Goal: Task Accomplishment & Management: Manage account settings

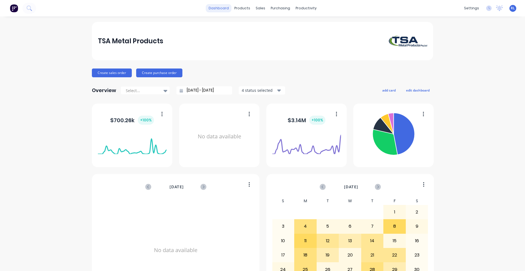
click at [222, 10] on link "dashboard" at bounding box center [219, 8] width 26 height 8
click at [312, 30] on link "Workflow" at bounding box center [325, 26] width 72 height 11
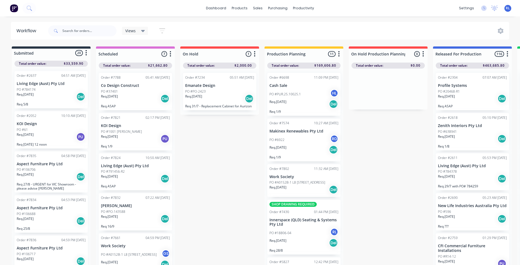
click at [59, 126] on p "KOI Design" at bounding box center [51, 124] width 69 height 5
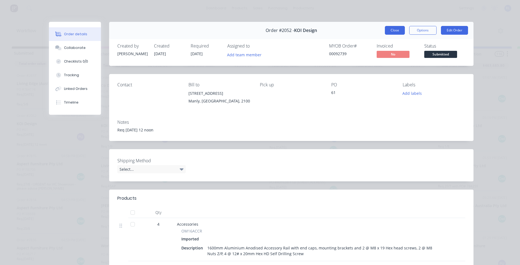
click at [392, 28] on button "Close" at bounding box center [395, 30] width 20 height 9
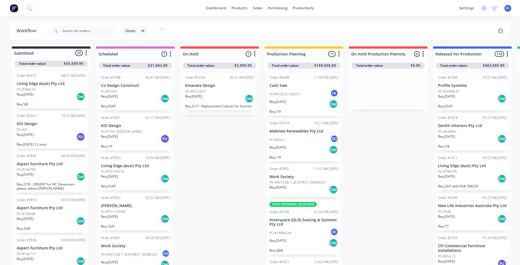
click at [60, 131] on div "PO #61" at bounding box center [51, 129] width 69 height 5
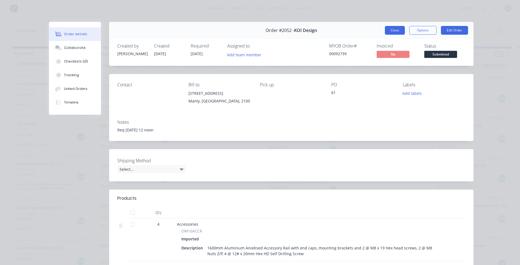
click at [390, 29] on button "Close" at bounding box center [395, 30] width 20 height 9
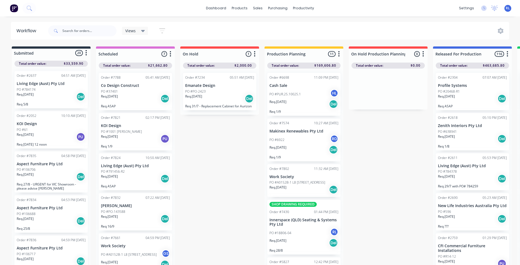
click at [64, 94] on div "Req. 02/08/24 Del" at bounding box center [51, 96] width 69 height 9
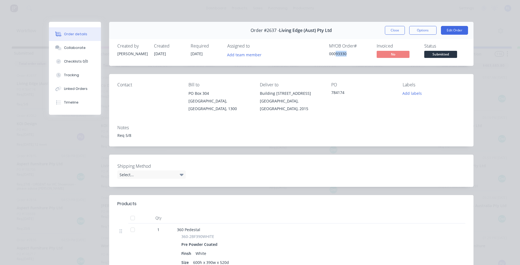
drag, startPoint x: 333, startPoint y: 54, endPoint x: 345, endPoint y: 55, distance: 11.8
click at [345, 55] on div "00093330" at bounding box center [349, 54] width 41 height 6
copy div "93330"
click at [432, 56] on span "Submitted" at bounding box center [440, 54] width 33 height 7
click at [468, 56] on div "Created by Morgan Created 19/07/24 Required 02/08/24 Assigned to Add team membe…" at bounding box center [291, 51] width 364 height 29
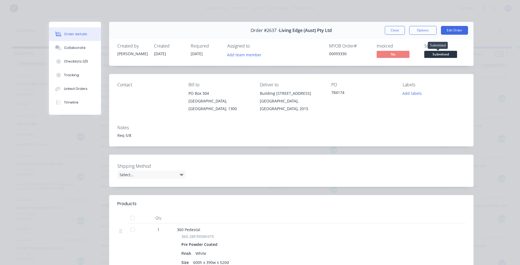
click at [448, 54] on span "Submitted" at bounding box center [440, 54] width 33 height 7
drag, startPoint x: 446, startPoint y: 55, endPoint x: 465, endPoint y: 55, distance: 19.1
click at [465, 55] on div "Created by Morgan Created 19/07/24 Required 02/08/24 Assigned to Add team membe…" at bounding box center [291, 51] width 364 height 29
click at [448, 56] on span "Submitted" at bounding box center [440, 54] width 33 height 7
click at [465, 52] on div "Created by Morgan Created 19/07/24 Required 02/08/24 Assigned to Add team membe…" at bounding box center [291, 51] width 364 height 29
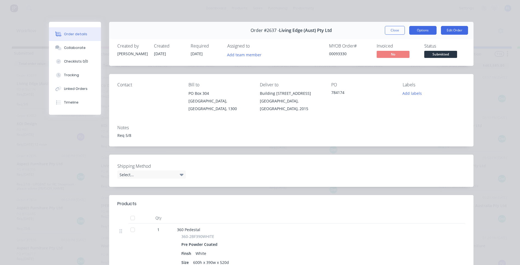
click at [426, 31] on button "Options" at bounding box center [422, 30] width 27 height 9
drag, startPoint x: 387, startPoint y: 31, endPoint x: 397, endPoint y: 108, distance: 78.2
click at [394, 105] on div "Order #2637 - Living Edge (Aust) Pty Ltd Close Options Edit Order Created by Mo…" at bounding box center [261, 196] width 425 height 349
click at [408, 119] on div "Contact Bill to PO Box 304 Darlinghurst, New South Wales, 1300 Deliver to Build…" at bounding box center [291, 97] width 364 height 47
click at [393, 30] on button "Close" at bounding box center [395, 30] width 20 height 9
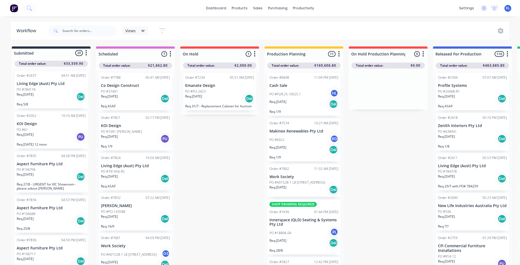
click at [54, 130] on div "PO #61" at bounding box center [51, 129] width 69 height 5
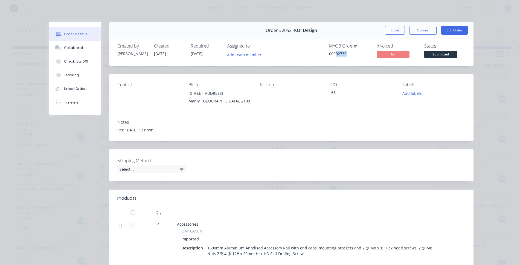
drag, startPoint x: 334, startPoint y: 54, endPoint x: 346, endPoint y: 55, distance: 12.0
click at [346, 55] on div "00092739" at bounding box center [349, 54] width 41 height 6
copy div "92739"
click at [392, 29] on button "Close" at bounding box center [395, 30] width 20 height 9
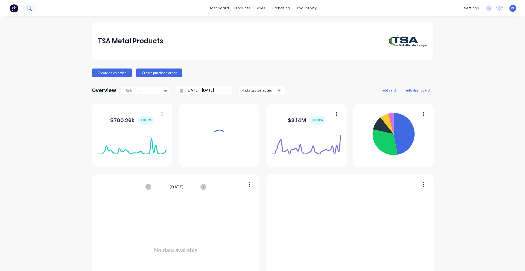
click at [32, 8] on button at bounding box center [29, 8] width 14 height 11
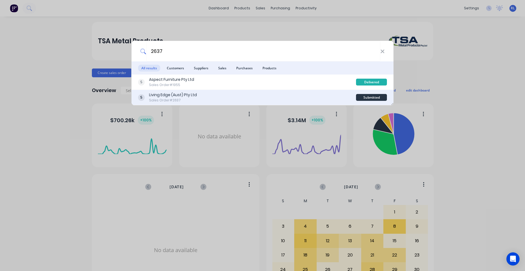
type input "2637"
click at [198, 98] on div "Living Edge (Aust) Pty Ltd Sales Order #2637" at bounding box center [247, 97] width 218 height 11
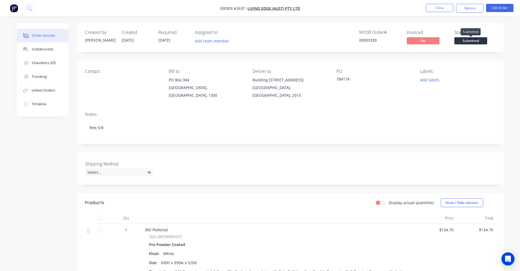
click at [475, 41] on span "Submitted" at bounding box center [470, 40] width 33 height 7
click at [504, 38] on div "Order details Collaborate Checklists 0/0 Tracking Linked Orders Timeline Order …" at bounding box center [260, 196] width 498 height 347
click at [477, 10] on button "Options" at bounding box center [469, 8] width 27 height 9
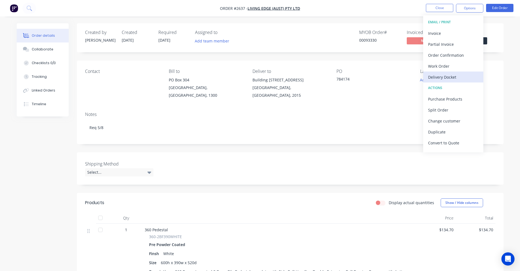
scroll to position [8, 0]
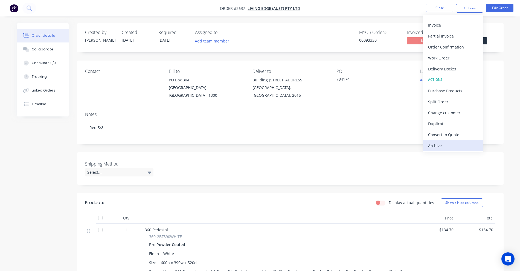
click at [450, 147] on div "Archive" at bounding box center [453, 145] width 50 height 8
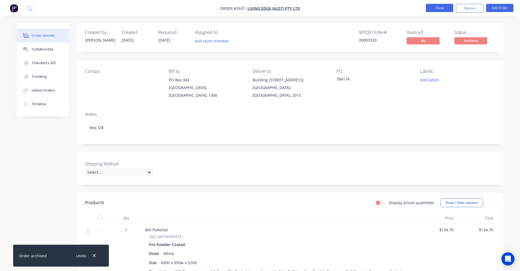
click at [443, 9] on button "Close" at bounding box center [439, 8] width 27 height 8
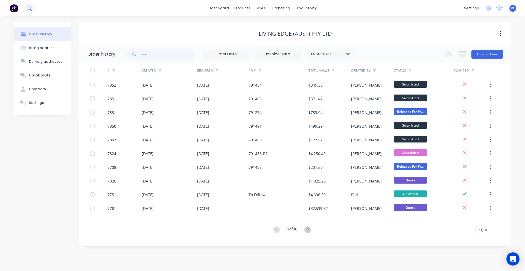
click at [31, 9] on icon at bounding box center [29, 7] width 5 height 5
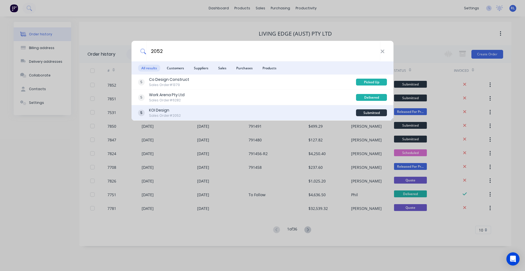
type input "2052"
click at [197, 117] on div "KOI Design Sales Order #2052" at bounding box center [247, 112] width 218 height 11
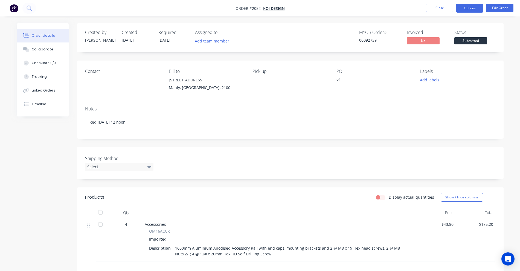
click at [462, 10] on button "Options" at bounding box center [469, 8] width 27 height 9
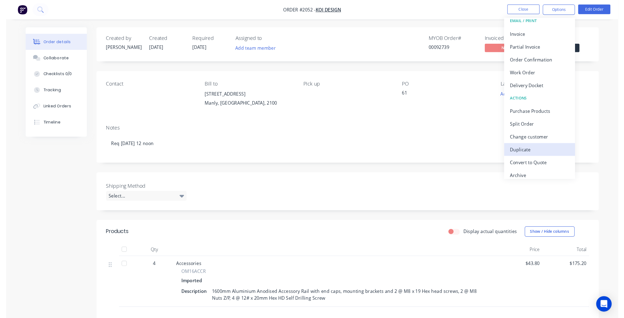
scroll to position [8, 0]
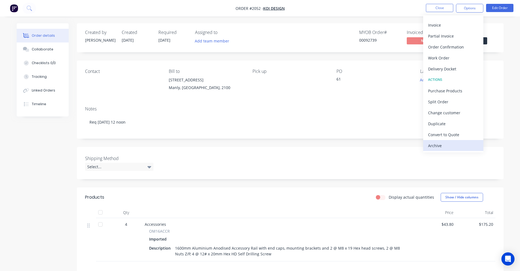
click at [456, 143] on div "Archive" at bounding box center [453, 145] width 50 height 8
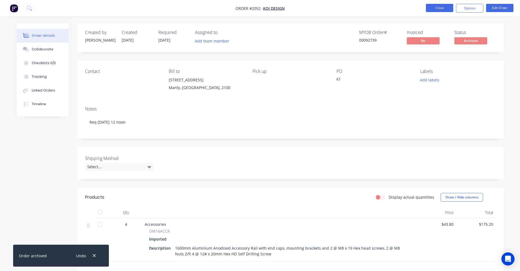
click at [442, 9] on button "Close" at bounding box center [439, 8] width 27 height 8
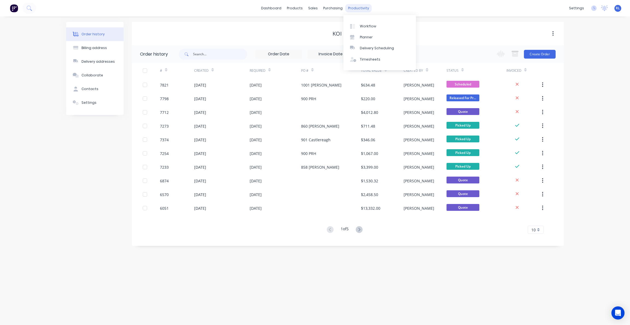
click at [362, 5] on div "productivity" at bounding box center [359, 8] width 27 height 8
click at [377, 24] on link "Workflow" at bounding box center [380, 26] width 72 height 11
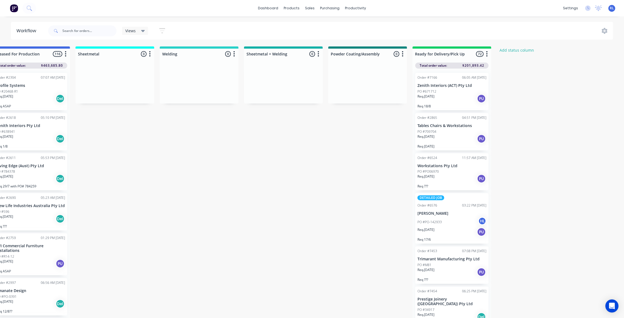
scroll to position [0, 447]
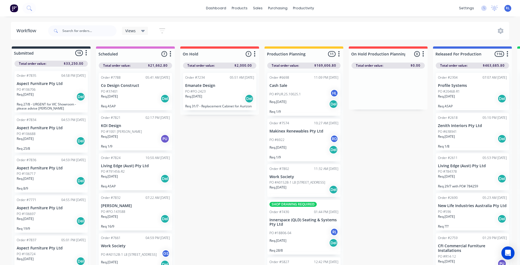
click at [145, 30] on icon at bounding box center [143, 31] width 4 height 2
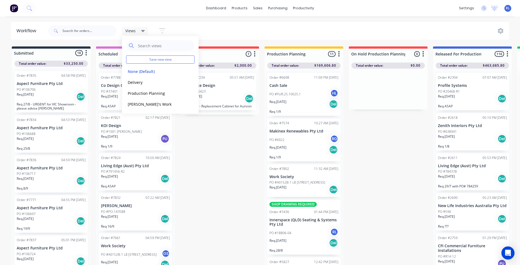
click at [174, 31] on div "Views Save new view None (Default) edit Delivery edit Production Planning edit …" at bounding box center [278, 31] width 462 height 16
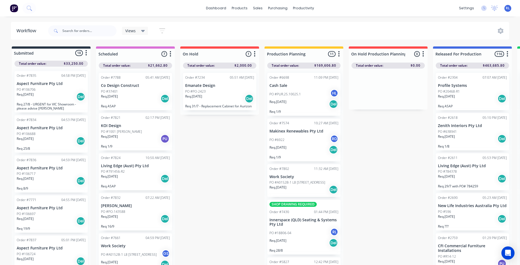
click at [165, 30] on button "button" at bounding box center [162, 30] width 18 height 11
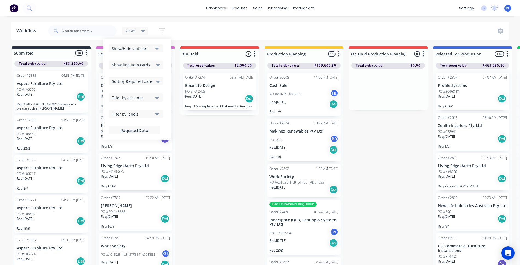
click at [156, 49] on icon "button" at bounding box center [157, 49] width 4 height 2
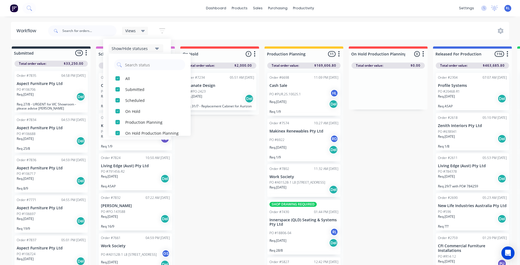
click at [156, 49] on icon "button" at bounding box center [157, 49] width 4 height 2
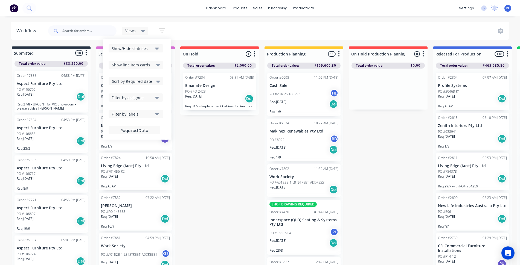
click at [158, 64] on icon at bounding box center [158, 65] width 4 height 6
click at [157, 82] on icon at bounding box center [158, 82] width 4 height 6
click at [158, 82] on icon at bounding box center [158, 82] width 4 height 2
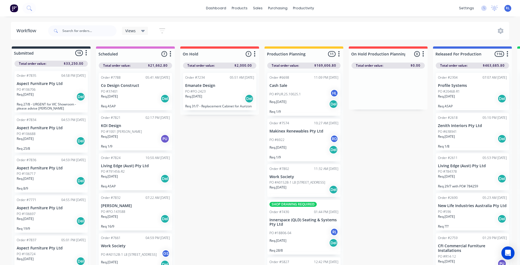
click at [222, 144] on div "Submitted 18 Status colour #273444 hex #273444 Save Cancel Summaries Total orde…" at bounding box center [373, 158] width 754 height 222
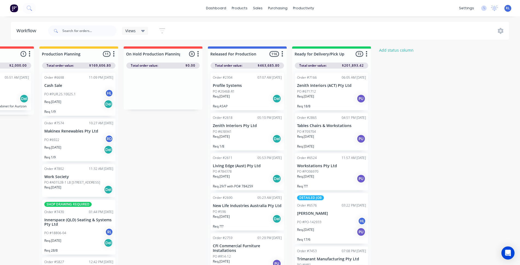
scroll to position [0, 234]
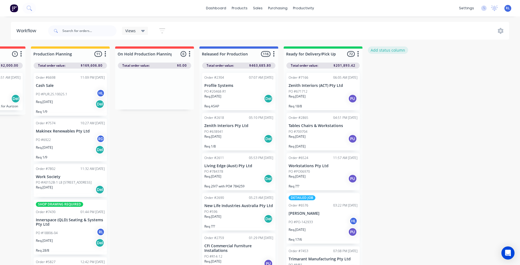
click at [396, 50] on button "Add status column" at bounding box center [388, 50] width 40 height 7
click at [394, 54] on input at bounding box center [407, 54] width 72 height 8
type input "Sheetmetal"
click at [389, 66] on button "Add" at bounding box center [386, 66] width 30 height 9
click at [443, 56] on icon "button" at bounding box center [442, 53] width 1 height 5
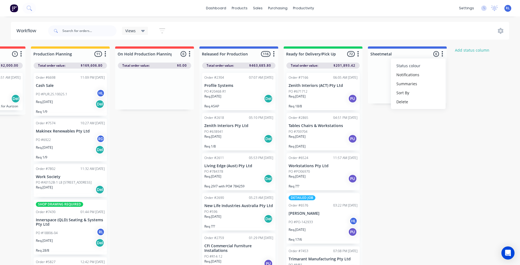
click at [431, 68] on button "Status colour" at bounding box center [418, 65] width 55 height 9
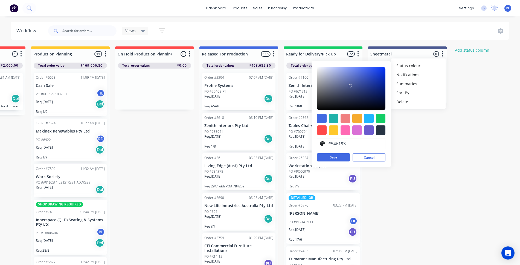
drag, startPoint x: 365, startPoint y: 74, endPoint x: 346, endPoint y: 88, distance: 23.5
click at [346, 85] on div at bounding box center [351, 89] width 68 height 44
click at [337, 120] on div at bounding box center [334, 119] width 10 height 10
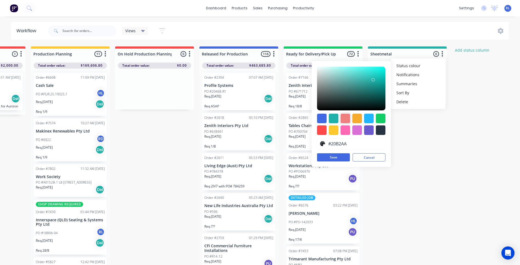
click at [344, 121] on div at bounding box center [346, 119] width 10 height 10
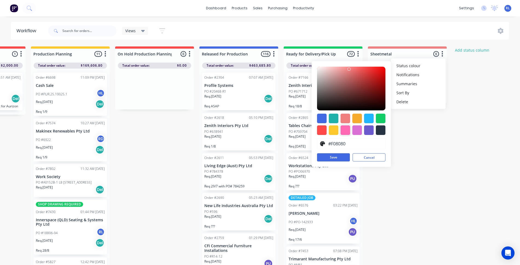
click at [348, 129] on div at bounding box center [346, 131] width 10 height 10
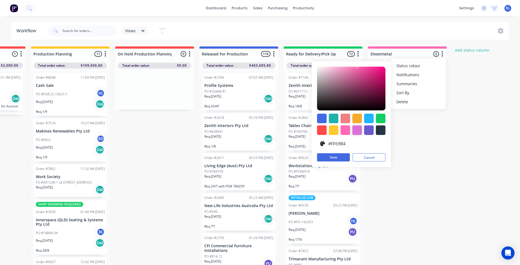
click at [360, 131] on div at bounding box center [357, 131] width 10 height 10
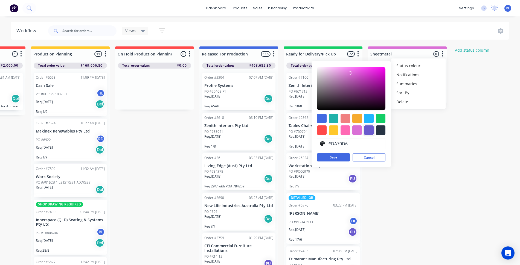
click at [368, 132] on div at bounding box center [369, 131] width 10 height 10
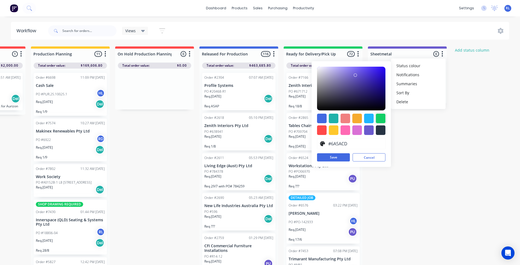
click at [379, 120] on div at bounding box center [381, 119] width 10 height 10
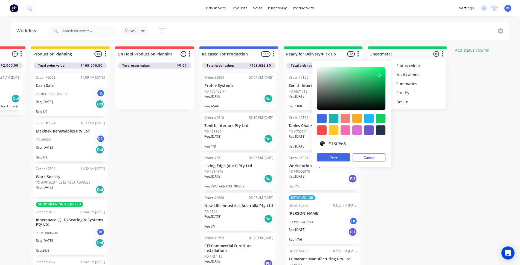
click at [347, 119] on div at bounding box center [346, 119] width 10 height 10
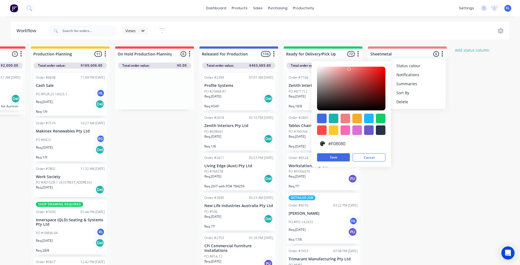
click at [323, 120] on div at bounding box center [322, 119] width 10 height 10
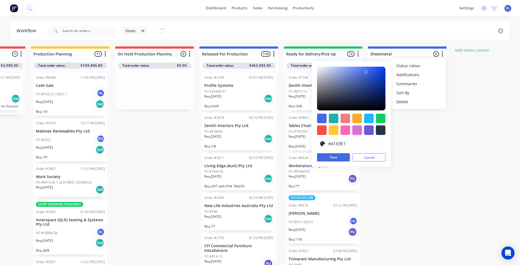
click at [360, 131] on div at bounding box center [357, 131] width 10 height 10
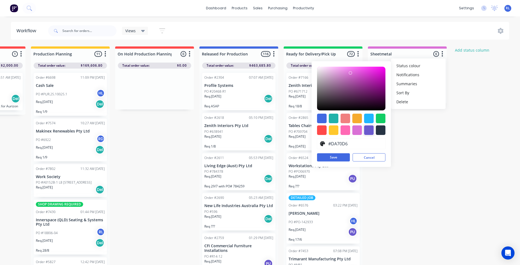
click at [367, 131] on div at bounding box center [369, 131] width 10 height 10
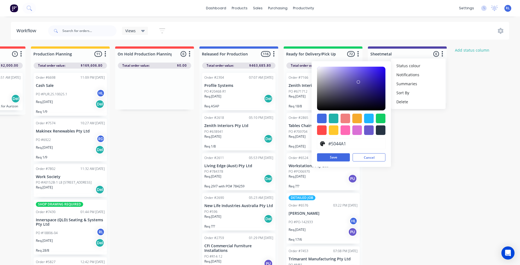
type input "#5145A1"
drag, startPoint x: 355, startPoint y: 74, endPoint x: 356, endPoint y: 83, distance: 8.6
click at [356, 83] on div at bounding box center [356, 82] width 3 height 3
click at [341, 157] on button "Save" at bounding box center [333, 157] width 33 height 8
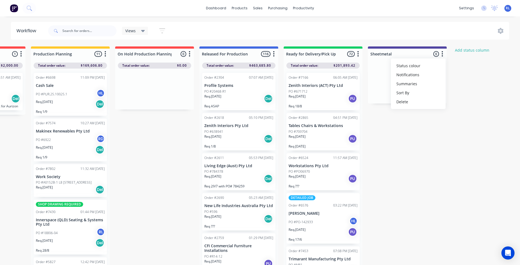
click at [406, 147] on div "Submitted 18 Status colour #273444 hex #273444 Save Cancel Summaries Total orde…" at bounding box center [178, 158] width 833 height 222
click at [463, 51] on button "Add status column" at bounding box center [472, 50] width 40 height 7
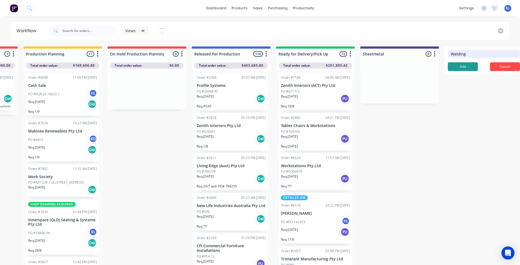
type input "Welding"
click at [471, 69] on button "Add" at bounding box center [463, 66] width 30 height 9
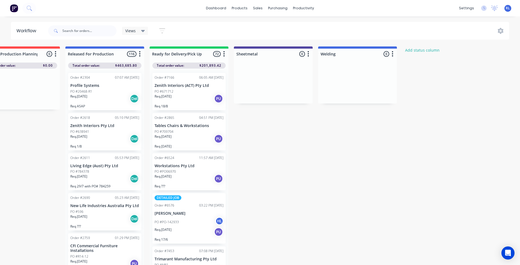
scroll to position [0, 392]
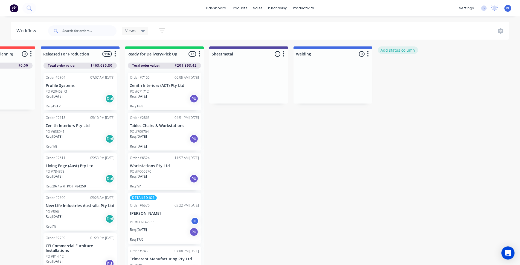
click at [404, 53] on button "Add status column" at bounding box center [398, 50] width 40 height 7
type input "Sheetmetal + Welding"
click at [394, 68] on button "Add" at bounding box center [396, 66] width 30 height 9
click at [477, 55] on div "Submitted 18 Status colour #273444 hex #273444 Save Cancel Summaries Total orde…" at bounding box center [100, 158] width 992 height 222
click at [477, 51] on button "Add status column" at bounding box center [482, 50] width 40 height 7
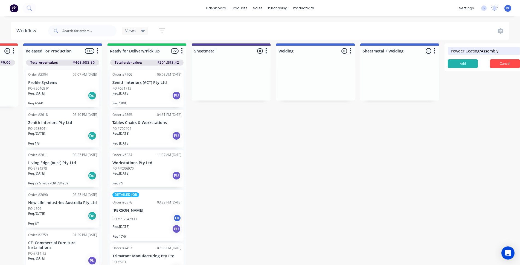
scroll to position [0, 410]
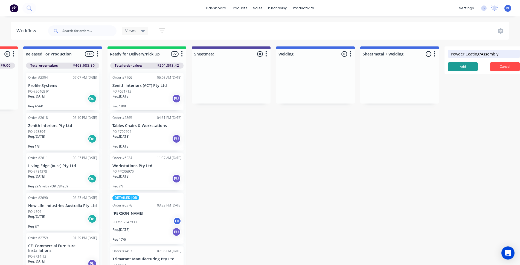
type input "Powder Coating/Assembly"
click at [466, 69] on button "Add" at bounding box center [463, 66] width 30 height 9
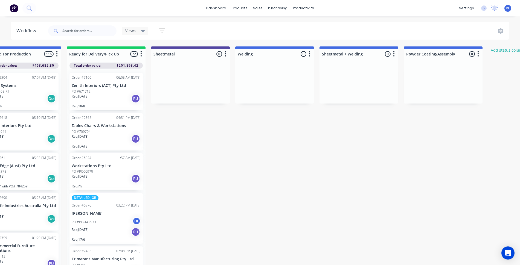
scroll to position [0, 474]
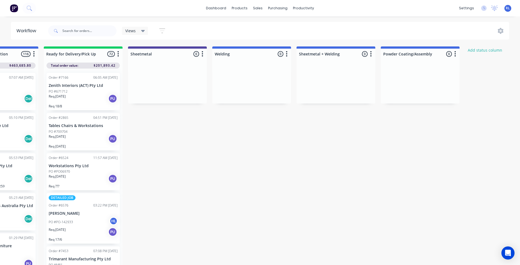
click at [189, 48] on div "Sheetmetal 0 Status colour #5145A1 hex #5145A1 Save Cancel Notifications Email …" at bounding box center [167, 53] width 79 height 13
click at [202, 52] on icon "button" at bounding box center [202, 53] width 1 height 5
click at [188, 66] on button "Status colour" at bounding box center [178, 65] width 55 height 9
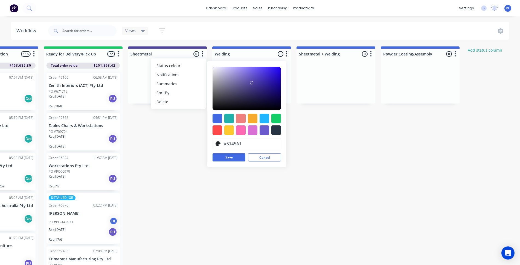
drag, startPoint x: 304, startPoint y: 191, endPoint x: 309, endPoint y: 193, distance: 4.9
click at [304, 191] on div "Submitted 18 Status colour #273444 hex #273444 Save Cancel Summaries Total orde…" at bounding box center [57, 158] width 1071 height 222
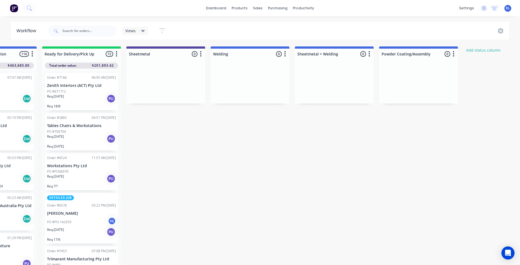
scroll to position [0, 475]
click at [202, 52] on button "button" at bounding box center [201, 54] width 7 height 7
click at [188, 67] on button "Status colour" at bounding box center [177, 65] width 55 height 9
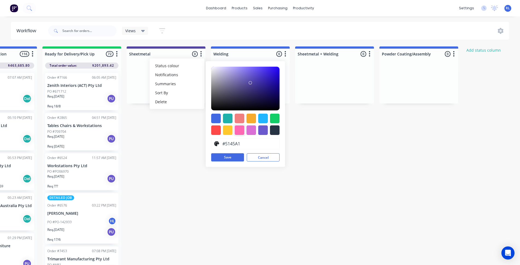
click at [241, 135] on div at bounding box center [240, 131] width 10 height 10
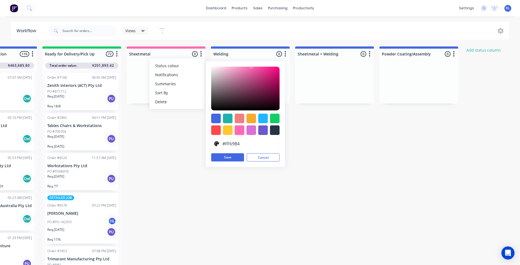
click at [241, 131] on div at bounding box center [240, 131] width 10 height 10
click at [231, 131] on div at bounding box center [228, 131] width 10 height 10
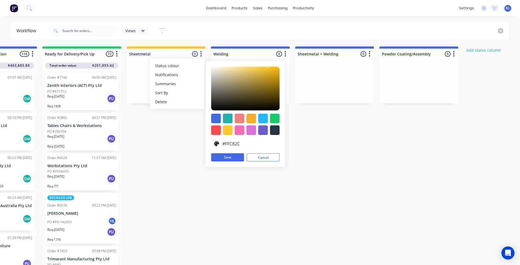
click at [228, 118] on div at bounding box center [228, 119] width 10 height 10
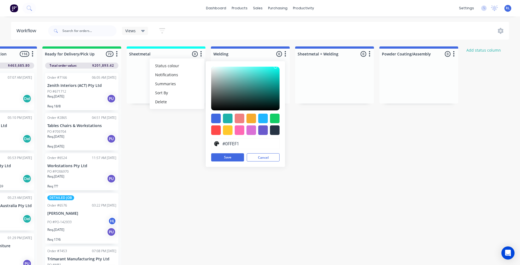
drag, startPoint x: 266, startPoint y: 79, endPoint x: 275, endPoint y: 67, distance: 15.6
click at [275, 67] on div at bounding box center [275, 66] width 3 height 3
type input "#04FEF1"
click at [278, 67] on div at bounding box center [278, 66] width 3 height 3
click at [232, 156] on button "Save" at bounding box center [227, 157] width 33 height 8
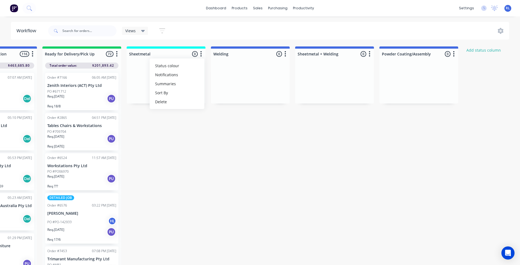
click at [281, 139] on div "Submitted 18 Status colour #273444 hex #273444 Save Cancel Summaries Total orde…" at bounding box center [56, 158] width 1071 height 222
click at [286, 54] on icon "button" at bounding box center [286, 54] width 2 height 7
click at [267, 65] on button "Status colour" at bounding box center [261, 65] width 55 height 9
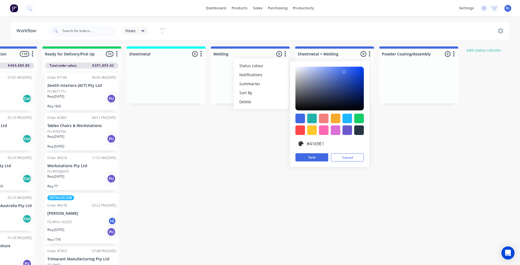
click at [316, 119] on div at bounding box center [312, 119] width 10 height 10
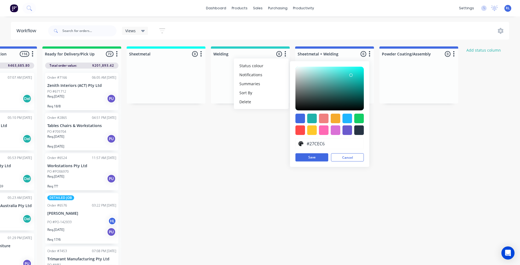
type input "#28D0C8"
drag, startPoint x: 351, startPoint y: 79, endPoint x: 351, endPoint y: 75, distance: 4.1
click at [351, 75] on div at bounding box center [350, 74] width 3 height 3
click at [313, 158] on button "Save" at bounding box center [311, 157] width 33 height 8
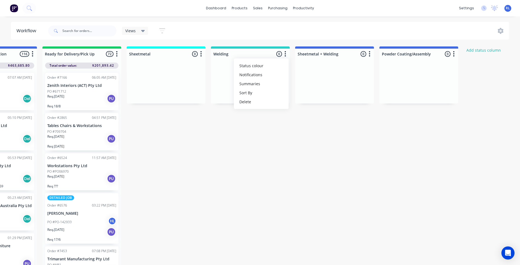
click at [326, 48] on div "Sheetmetal + Welding 0 Status colour #4169E1 hex #4169E1 Save Cancel Notificati…" at bounding box center [334, 53] width 79 height 13
click at [369, 53] on icon "button" at bounding box center [370, 54] width 2 height 7
click at [347, 66] on button "Status colour" at bounding box center [345, 65] width 55 height 9
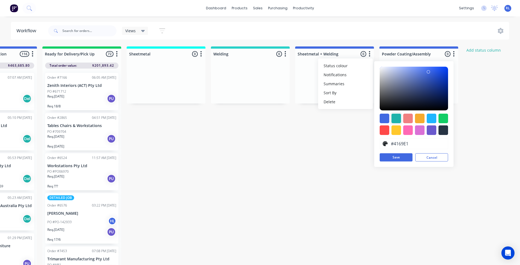
click at [396, 115] on div at bounding box center [396, 119] width 10 height 10
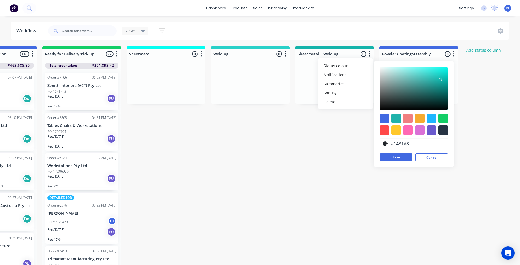
type input "#14B0A7"
drag, startPoint x: 436, startPoint y: 81, endPoint x: 440, endPoint y: 80, distance: 4.9
click at [440, 80] on div at bounding box center [440, 80] width 3 height 3
click at [406, 158] on button "Save" at bounding box center [396, 157] width 33 height 8
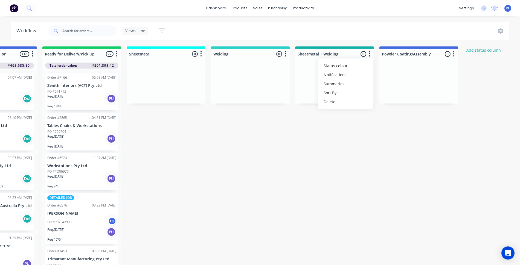
click at [431, 164] on div "Submitted 18 Status colour #273444 hex #273444 Save Cancel Summaries Total orde…" at bounding box center [56, 158] width 1071 height 222
click at [454, 56] on icon "button" at bounding box center [454, 54] width 2 height 7
click at [444, 66] on button "Status colour" at bounding box center [429, 65] width 55 height 9
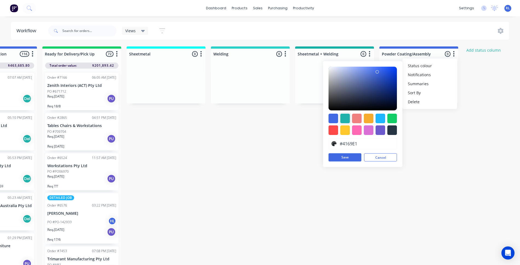
click at [344, 118] on div at bounding box center [345, 119] width 10 height 10
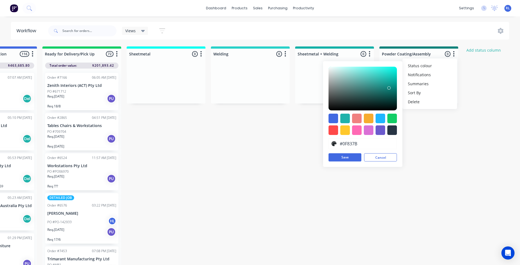
type input "#0F857D"
drag, startPoint x: 385, startPoint y: 80, endPoint x: 389, endPoint y: 88, distance: 8.8
click at [389, 88] on div at bounding box center [389, 87] width 3 height 3
click at [353, 157] on button "Save" at bounding box center [345, 157] width 33 height 8
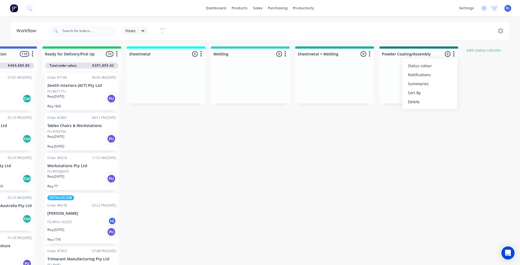
click at [350, 182] on div "Submitted 18 Status colour #273444 hex #273444 Save Cancel Summaries Total orde…" at bounding box center [56, 158] width 1071 height 222
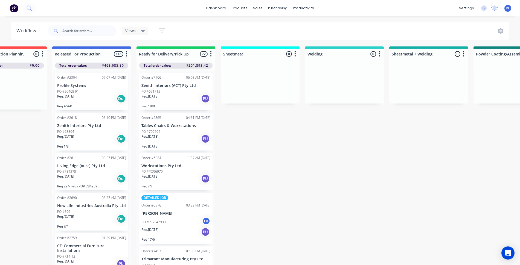
scroll to position [0, 356]
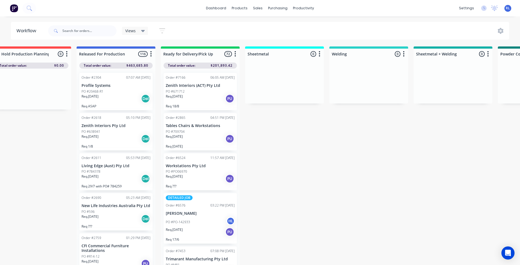
drag, startPoint x: 301, startPoint y: 47, endPoint x: 269, endPoint y: 48, distance: 32.6
click at [269, 48] on div "Sheetmetal 0 Status colour #04FEF1 hex #04FEF1 Save Cancel Notifications Email …" at bounding box center [284, 53] width 79 height 13
click at [315, 126] on div "Submitted 18 Status colour #273444 hex #273444 Save Cancel Summaries Total orde…" at bounding box center [174, 158] width 1071 height 222
drag, startPoint x: 321, startPoint y: 53, endPoint x: 327, endPoint y: 53, distance: 5.8
click at [327, 53] on div "Submitted 18 Status colour #273444 hex #273444 Save Cancel Summaries Total orde…" at bounding box center [174, 158] width 1071 height 222
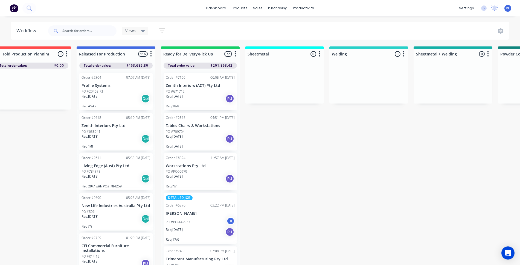
click at [321, 54] on button "button" at bounding box center [319, 54] width 7 height 7
click at [309, 132] on div "Submitted 18 Status colour #273444 hex #273444 Save Cancel Summaries Total orde…" at bounding box center [174, 158] width 1071 height 222
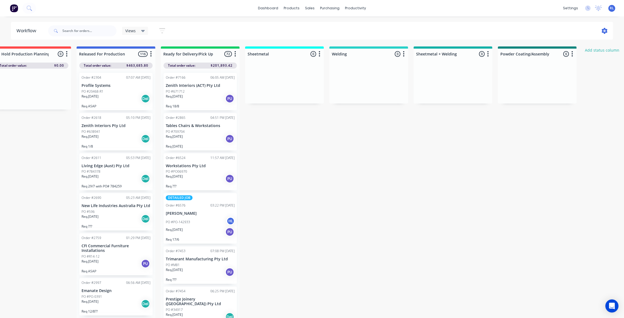
click at [525, 31] on icon at bounding box center [605, 31] width 6 height 6
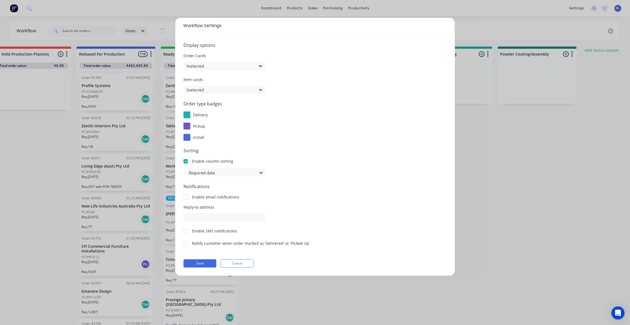
click at [262, 64] on icon "button" at bounding box center [261, 66] width 4 height 6
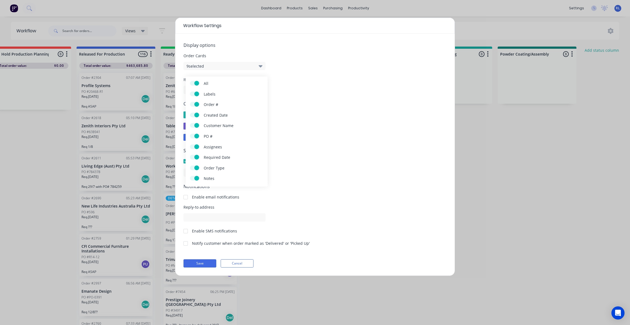
click at [262, 64] on icon "button" at bounding box center [261, 66] width 4 height 6
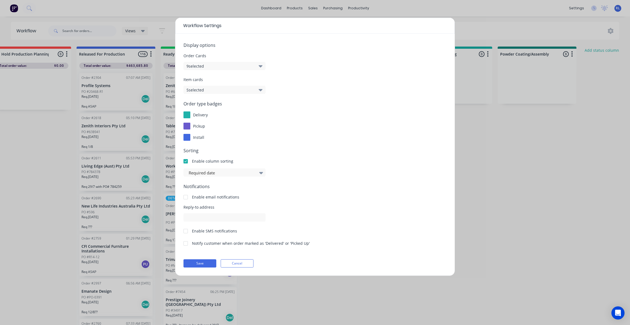
click at [261, 66] on icon "button" at bounding box center [261, 66] width 4 height 6
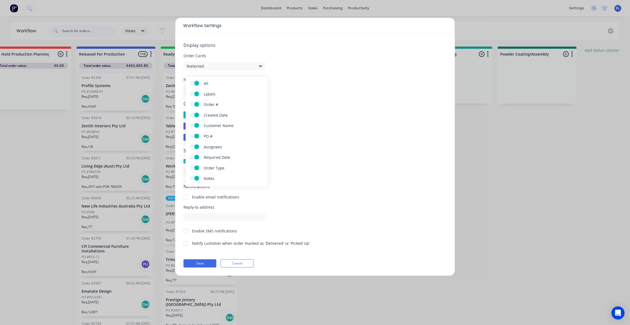
click at [261, 66] on icon "button" at bounding box center [261, 66] width 4 height 6
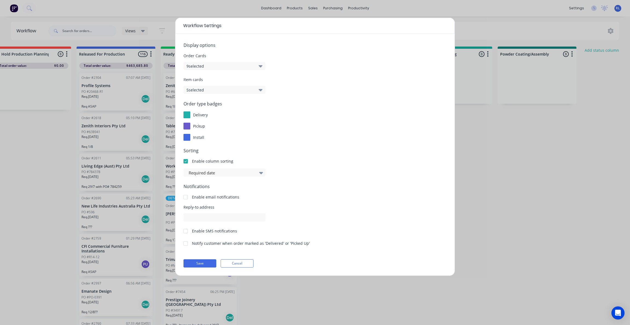
click at [260, 91] on icon "button" at bounding box center [261, 90] width 4 height 2
click at [260, 91] on icon "button" at bounding box center [261, 90] width 4 height 6
click at [263, 173] on div at bounding box center [261, 172] width 8 height 9
click at [261, 173] on icon at bounding box center [261, 173] width 4 height 2
click at [284, 161] on div "Enable column sorting" at bounding box center [315, 161] width 263 height 6
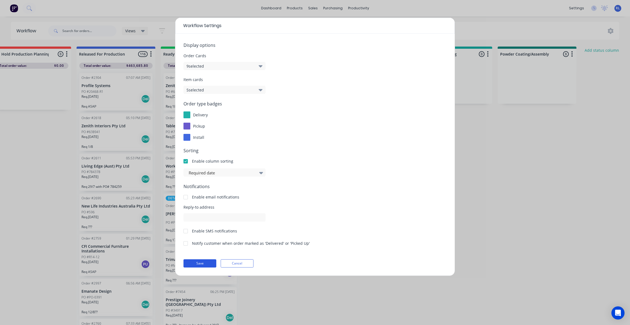
click at [209, 262] on button "Save" at bounding box center [200, 263] width 33 height 8
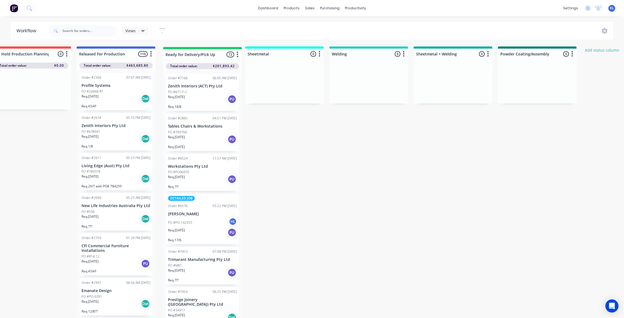
drag, startPoint x: 219, startPoint y: 53, endPoint x: 223, endPoint y: 55, distance: 4.7
click at [223, 55] on div "Submitted 18 Status colour #273444 hex #273444 Save Cancel Summaries Total orde…" at bounding box center [174, 187] width 1071 height 281
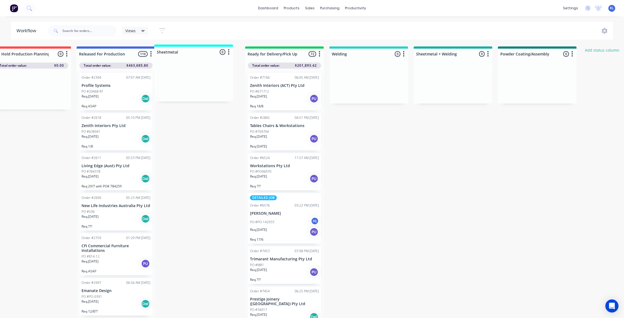
drag, startPoint x: 306, startPoint y: 51, endPoint x: 215, endPoint y: 51, distance: 91.1
click at [215, 51] on div "Submitted 18 Status colour #273444 hex #273444 Save Cancel Summaries Total orde…" at bounding box center [174, 184] width 1071 height 275
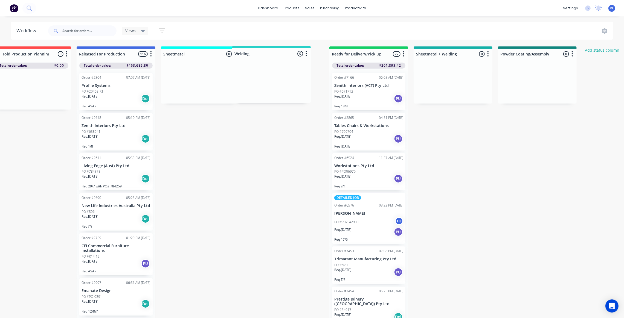
drag, startPoint x: 386, startPoint y: 62, endPoint x: 291, endPoint y: 54, distance: 95.6
click at [291, 54] on div "Submitted 18 Status colour #273444 hex #273444 Save Cancel Summaries Total orde…" at bounding box center [174, 184] width 1071 height 275
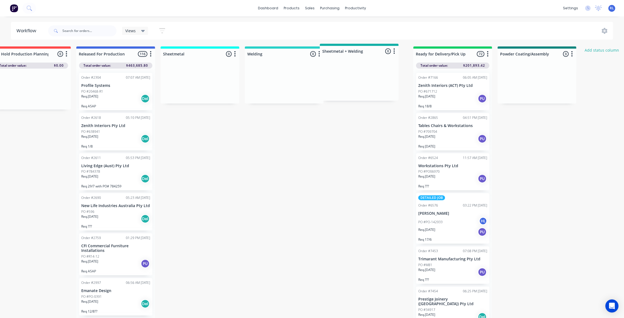
drag, startPoint x: 470, startPoint y: 52, endPoint x: 375, endPoint y: 53, distance: 95.2
click at [375, 53] on div "Submitted 18 Status colour #273444 hex #273444 Save Cancel Summaries Total orde…" at bounding box center [174, 184] width 1071 height 275
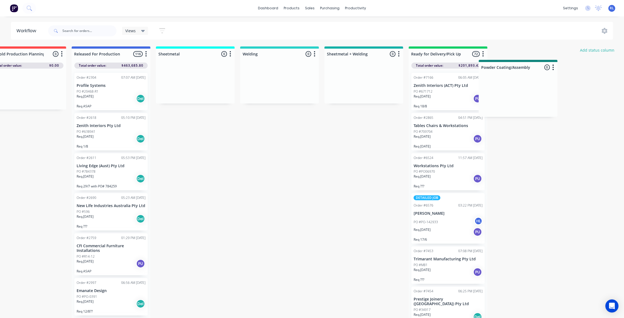
scroll to position [0, 363]
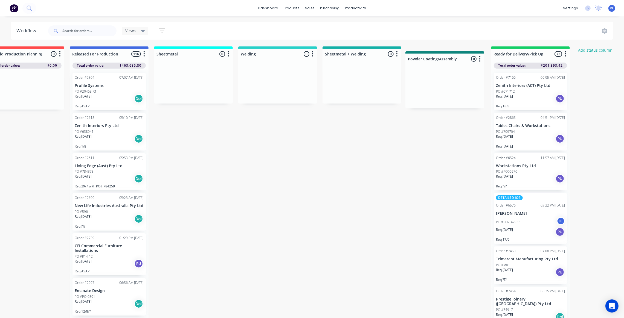
drag, startPoint x: 558, startPoint y: 53, endPoint x: 466, endPoint y: 59, distance: 92.4
click at [466, 59] on div "Submitted 18 Status colour #273444 hex #273444 Save Cancel Summaries Total orde…" at bounding box center [168, 184] width 1071 height 275
click at [385, 187] on div "Submitted 18 Status colour #273444 hex #273444 Save Cancel Summaries Total orde…" at bounding box center [168, 184] width 1071 height 275
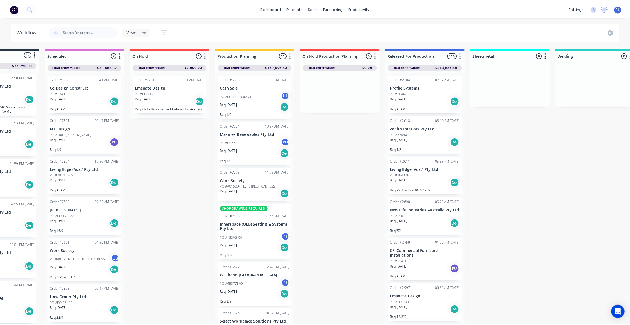
scroll to position [0, 0]
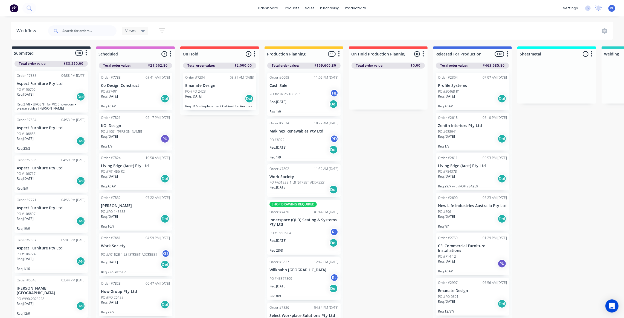
click at [13, 8] on img at bounding box center [14, 8] width 8 height 8
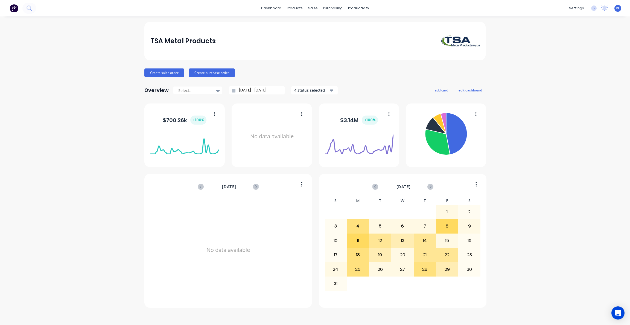
click at [216, 114] on button "button" at bounding box center [212, 114] width 11 height 8
click at [84, 179] on div "TSA Metal Products Create sales order Create purchase order Overview Select... …" at bounding box center [315, 170] width 630 height 297
click at [302, 112] on icon "button" at bounding box center [301, 113] width 1 height 4
click at [244, 160] on div "No data available" at bounding box center [272, 137] width 69 height 52
click at [525, 9] on div "settings" at bounding box center [577, 8] width 21 height 8
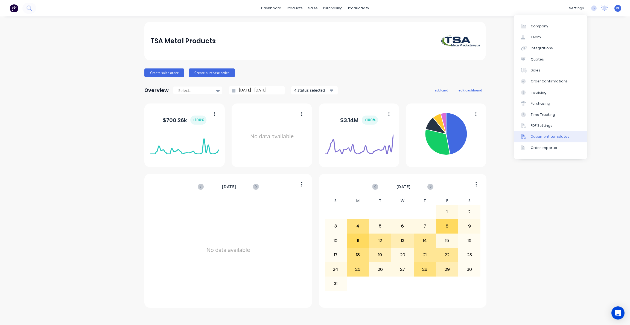
click at [525, 138] on div "Document templates" at bounding box center [550, 136] width 39 height 5
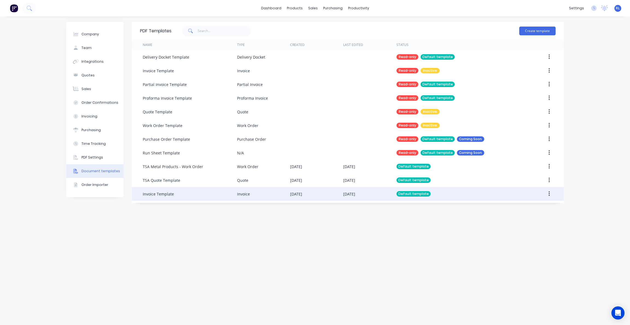
click at [205, 193] on div "Invoice Template" at bounding box center [190, 194] width 94 height 14
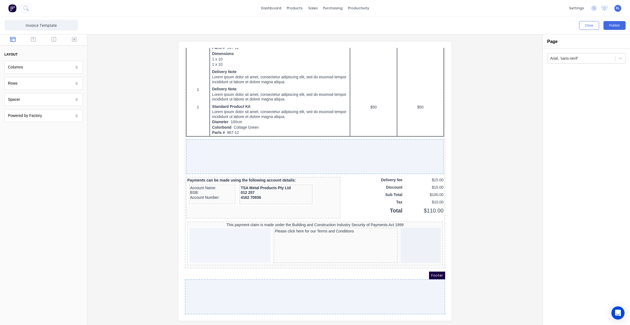
scroll to position [347, 0]
drag, startPoint x: 436, startPoint y: 140, endPoint x: 636, endPoint y: 328, distance: 275.2
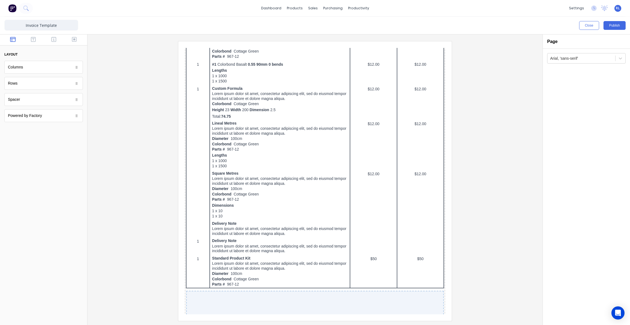
scroll to position [0, 0]
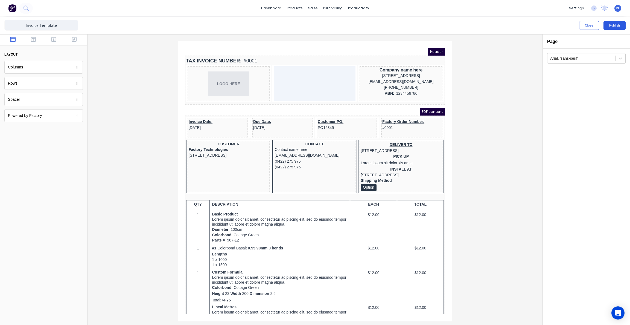
click at [610, 25] on button "Publish" at bounding box center [615, 25] width 22 height 9
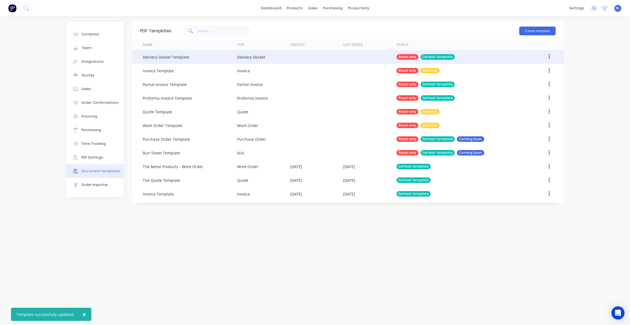
click at [304, 58] on div at bounding box center [316, 57] width 53 height 14
click at [437, 56] on div "Default template" at bounding box center [438, 56] width 34 height 5
click at [550, 57] on icon "button" at bounding box center [549, 56] width 1 height 5
click at [524, 72] on div "Duplicate" at bounding box center [530, 71] width 42 height 8
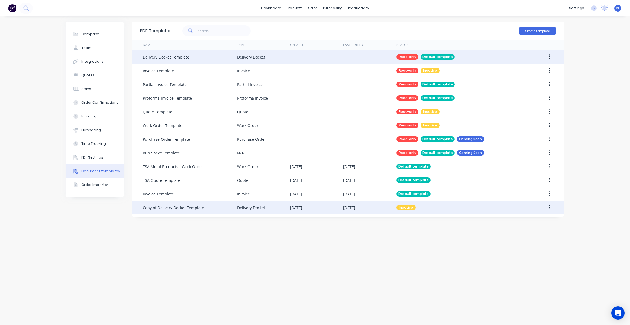
click at [378, 207] on div "[DATE]" at bounding box center [369, 208] width 53 height 14
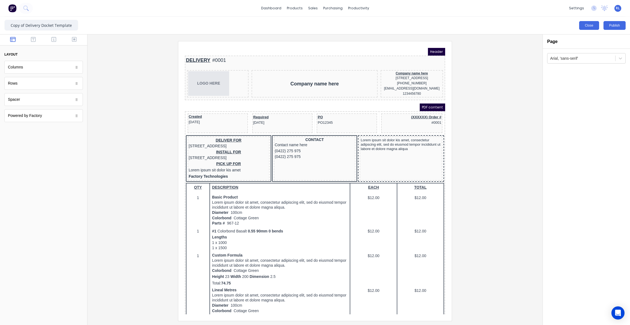
click at [593, 27] on button "Close" at bounding box center [589, 25] width 20 height 9
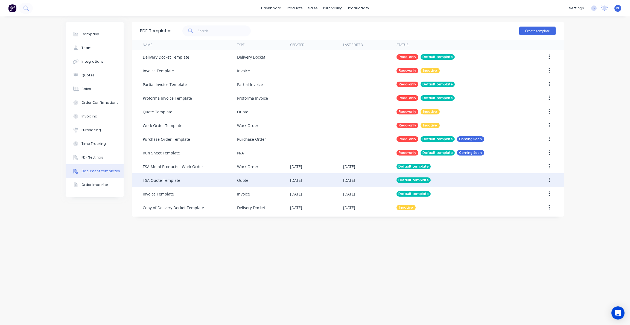
click at [329, 183] on div "[DATE]" at bounding box center [316, 180] width 53 height 14
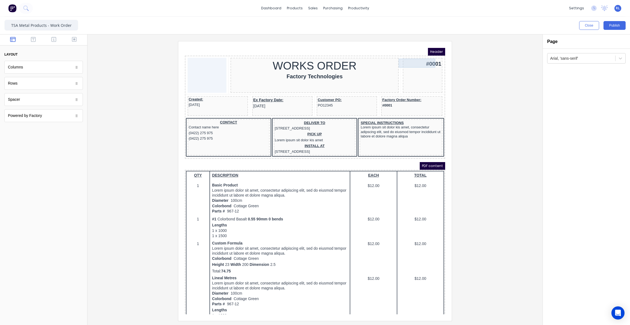
click at [419, 59] on div "#0001" at bounding box center [415, 56] width 37 height 9
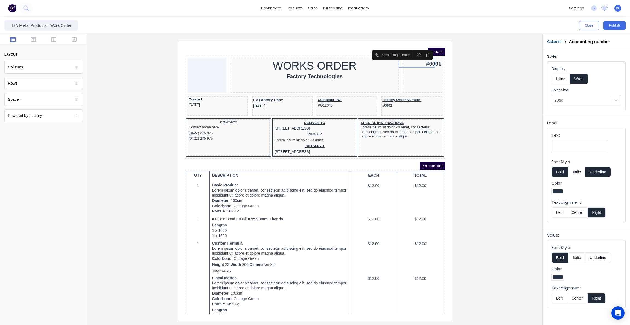
click at [484, 149] on div at bounding box center [315, 180] width 446 height 279
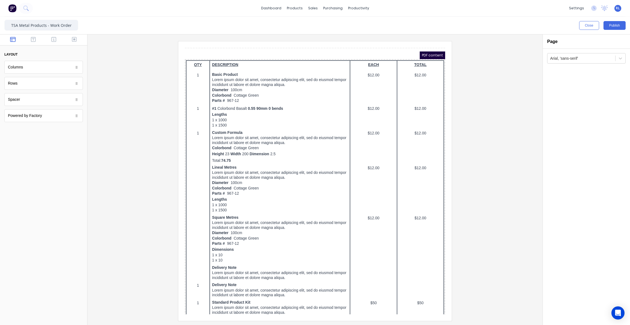
scroll to position [275, 0]
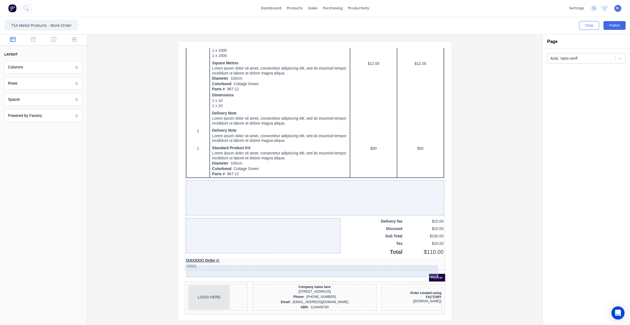
click at [215, 255] on div "(XXXXXX) Order #: #0001" at bounding box center [308, 257] width 258 height 12
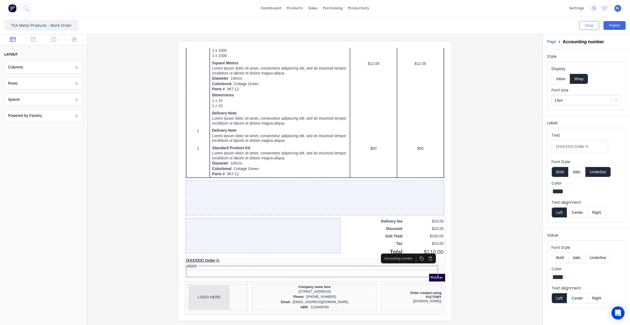
click at [477, 240] on div at bounding box center [315, 180] width 446 height 279
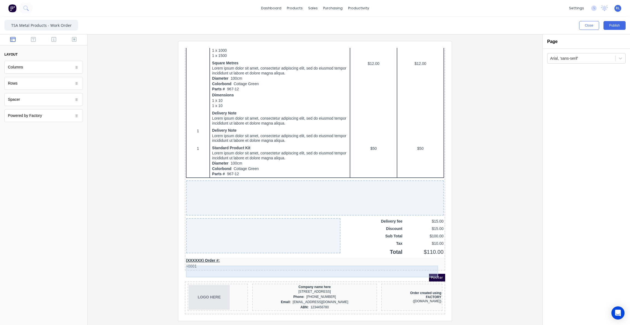
click at [278, 258] on div "(XXXXXX) Order #: #0001" at bounding box center [308, 257] width 258 height 12
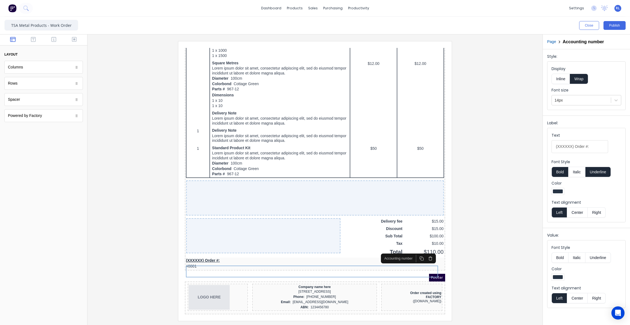
click at [425, 249] on icon "button" at bounding box center [424, 251] width 4 height 4
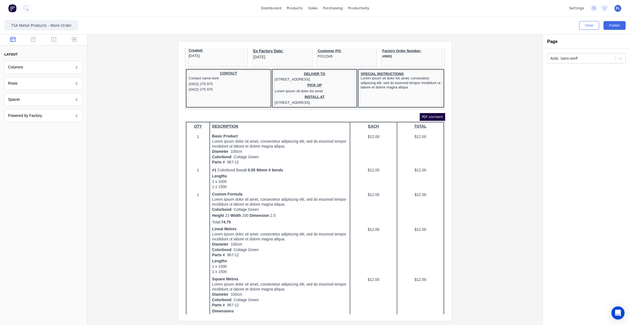
scroll to position [0, 0]
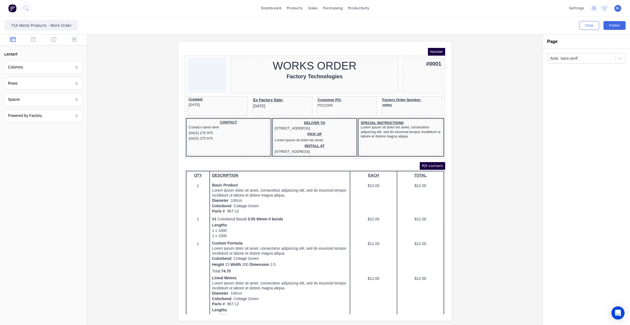
drag, startPoint x: 436, startPoint y: 235, endPoint x: 626, endPoint y: 135, distance: 214.9
click at [617, 26] on button "Publish" at bounding box center [615, 25] width 22 height 9
